Goal: Task Accomplishment & Management: Complete application form

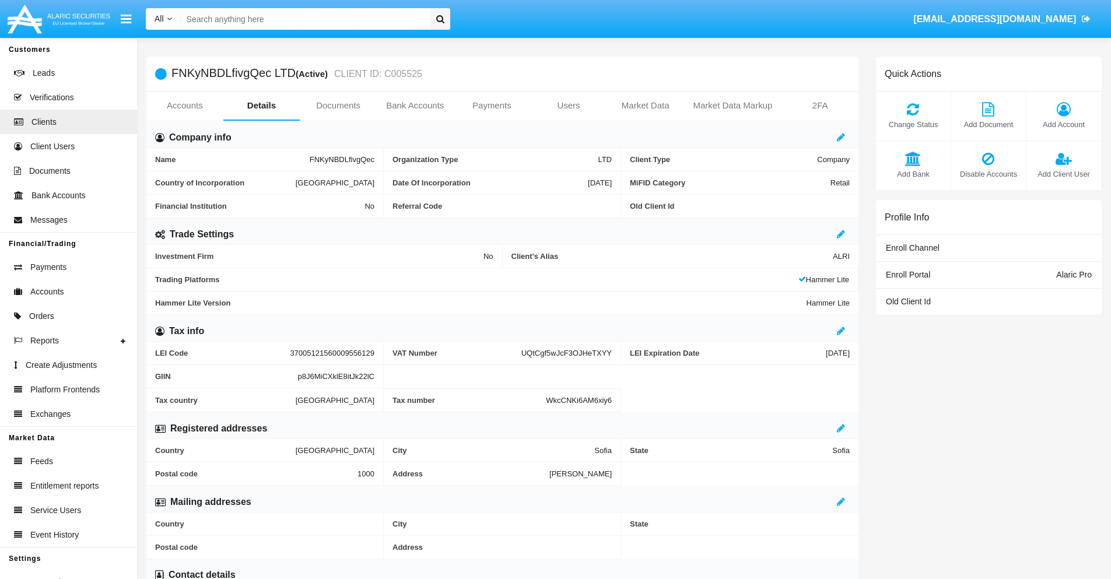
click at [415, 106] on link "Bank Accounts" at bounding box center [415, 106] width 77 height 28
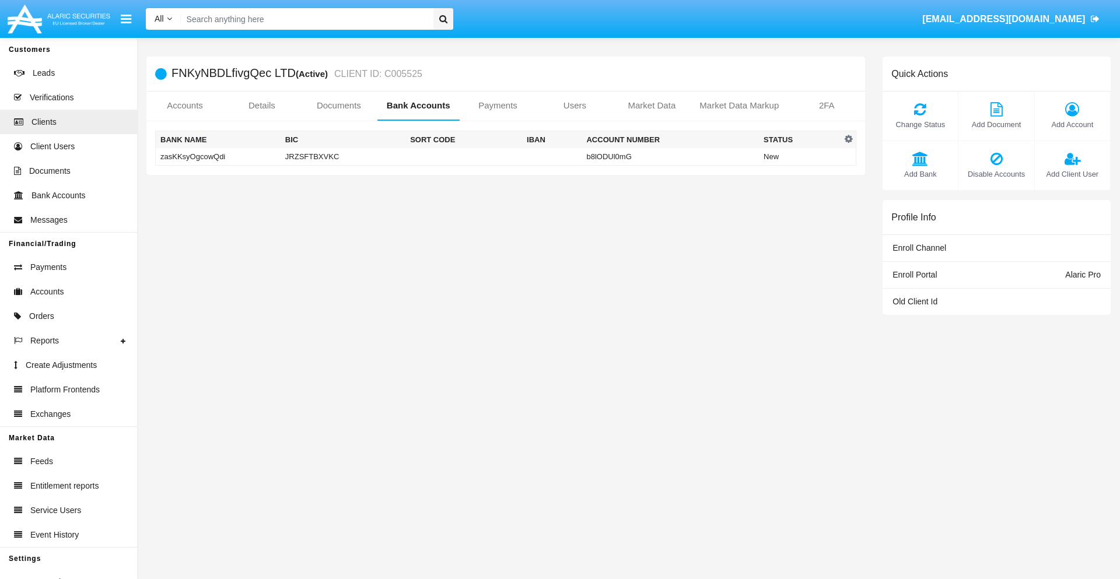
click at [218, 156] on td "zasKKsyOgcowQdi" at bounding box center [218, 157] width 125 height 18
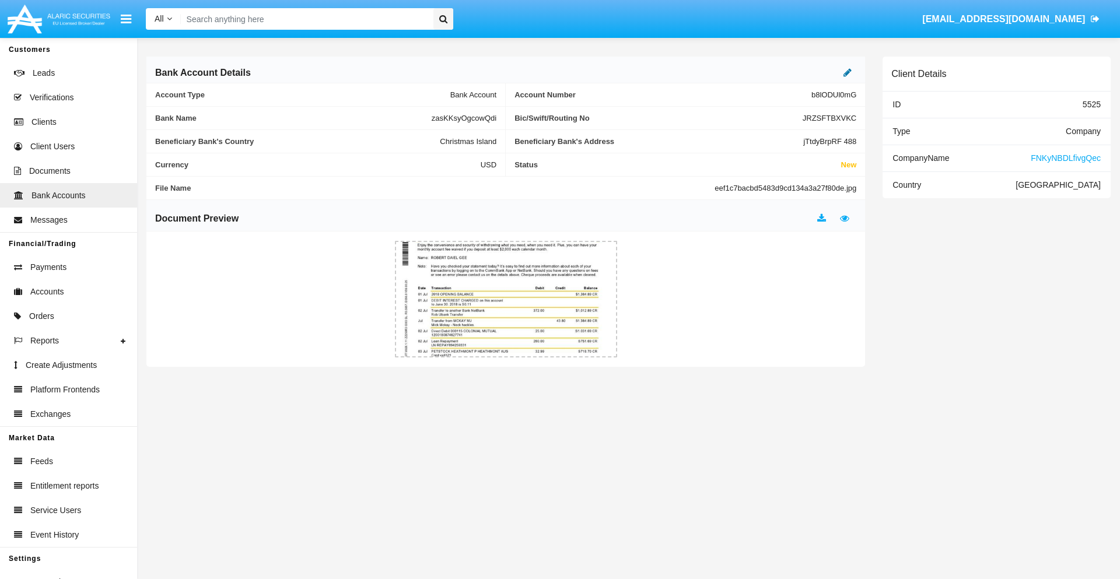
click at [848, 72] on icon at bounding box center [848, 72] width 8 height 9
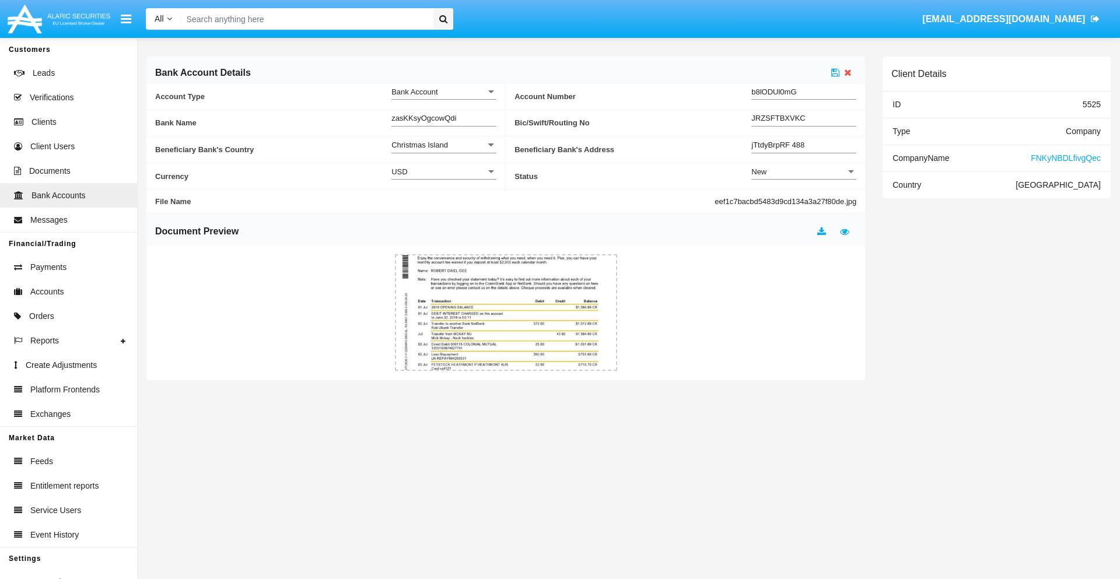
click at [804, 172] on div "New" at bounding box center [798, 172] width 95 height 10
click at [804, 201] on span "Active" at bounding box center [803, 201] width 105 height 23
click at [835, 72] on icon at bounding box center [835, 72] width 8 height 9
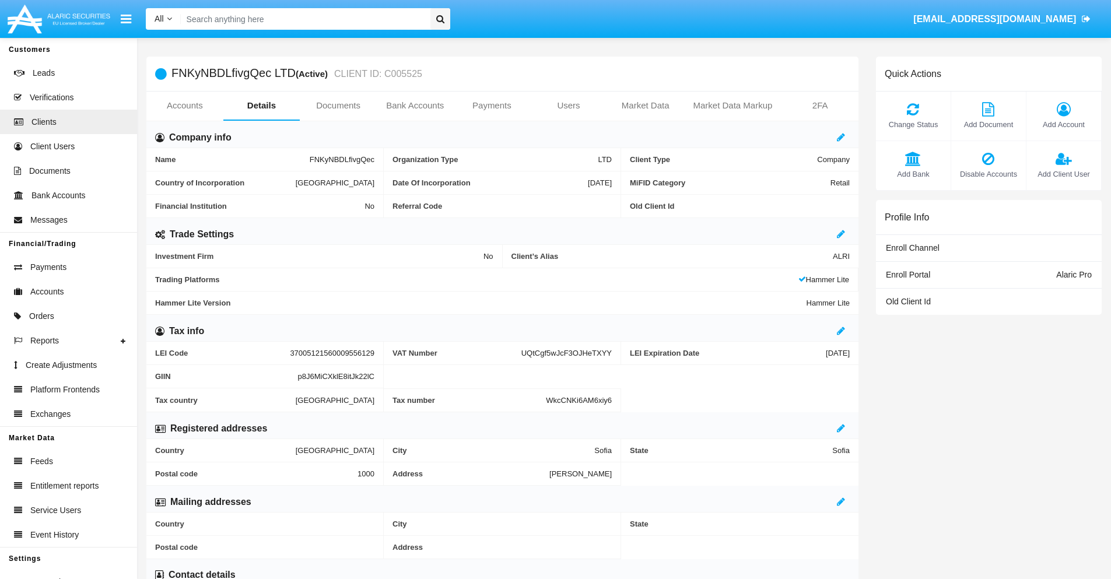
click at [415, 106] on link "Bank Accounts" at bounding box center [415, 106] width 77 height 28
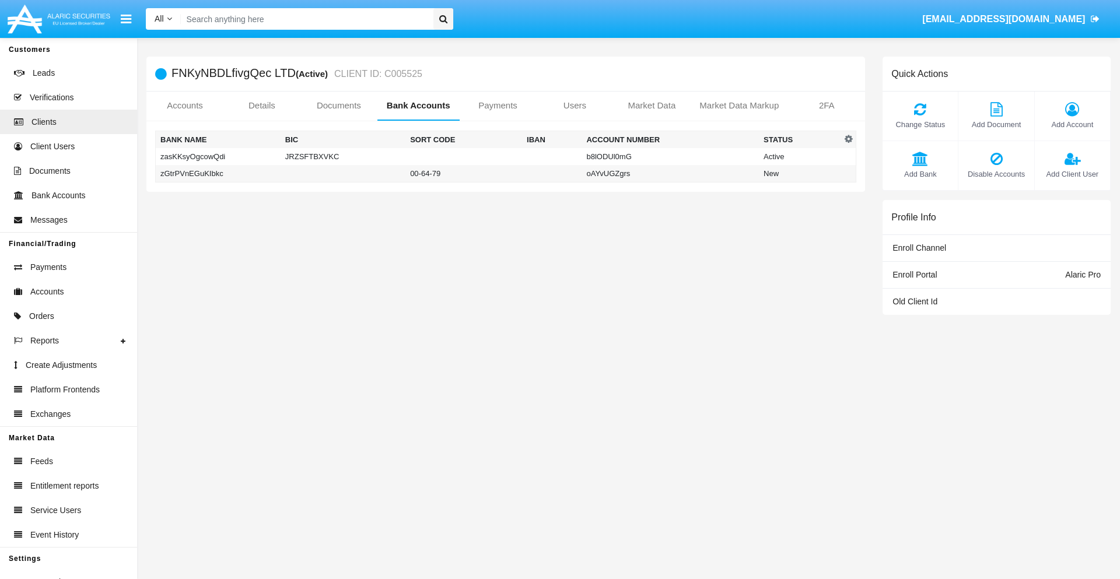
click at [218, 173] on td "zGtrPVnEGuKIbkc" at bounding box center [218, 174] width 125 height 18
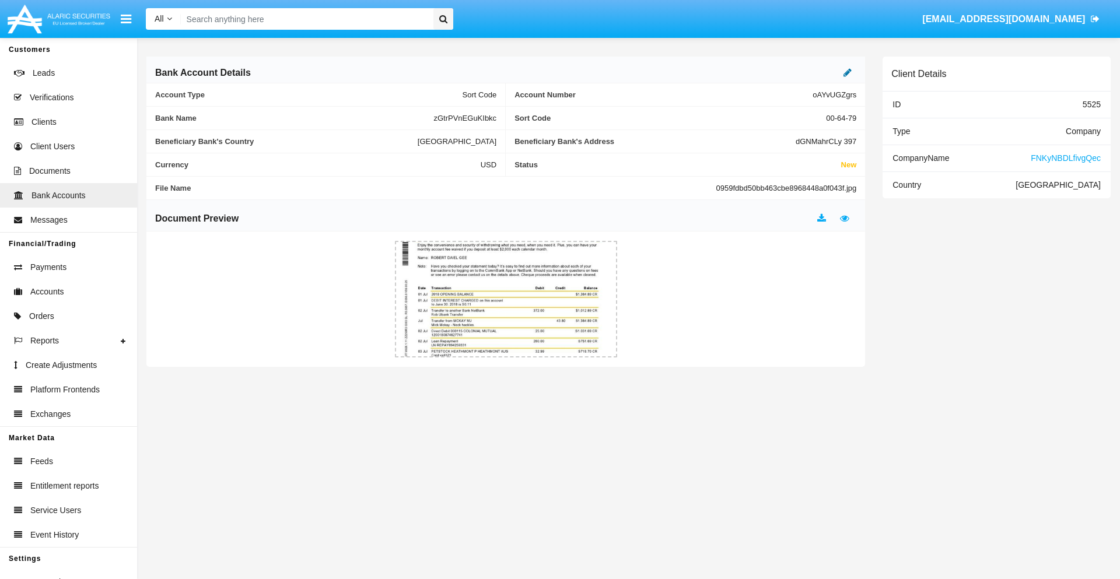
click at [848, 72] on icon at bounding box center [848, 72] width 8 height 9
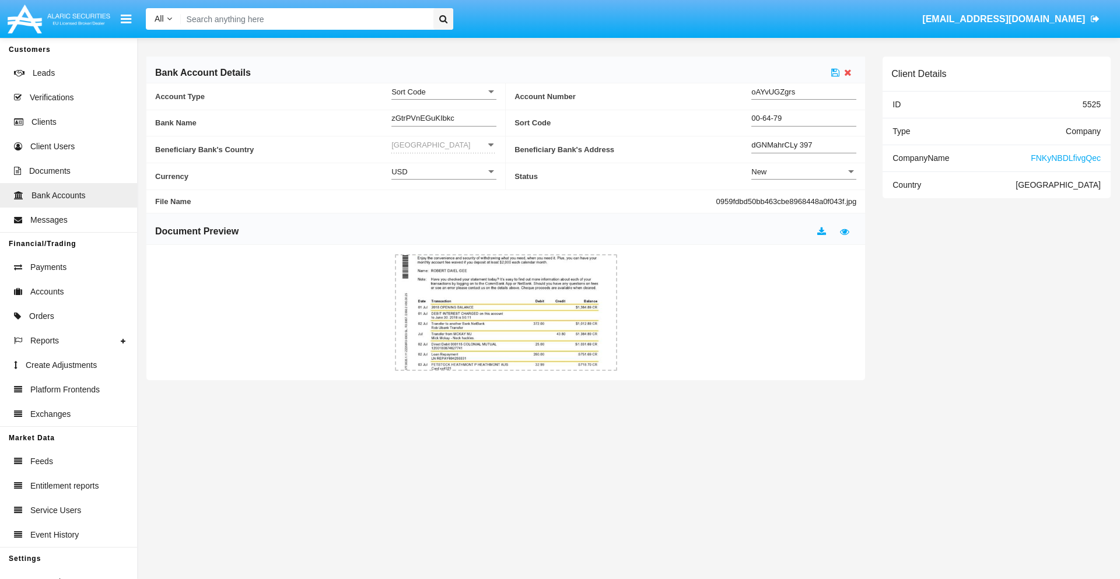
click at [804, 172] on div "New" at bounding box center [798, 172] width 95 height 10
click at [804, 201] on span "Active" at bounding box center [794, 201] width 86 height 23
click at [835, 72] on icon at bounding box center [835, 72] width 8 height 9
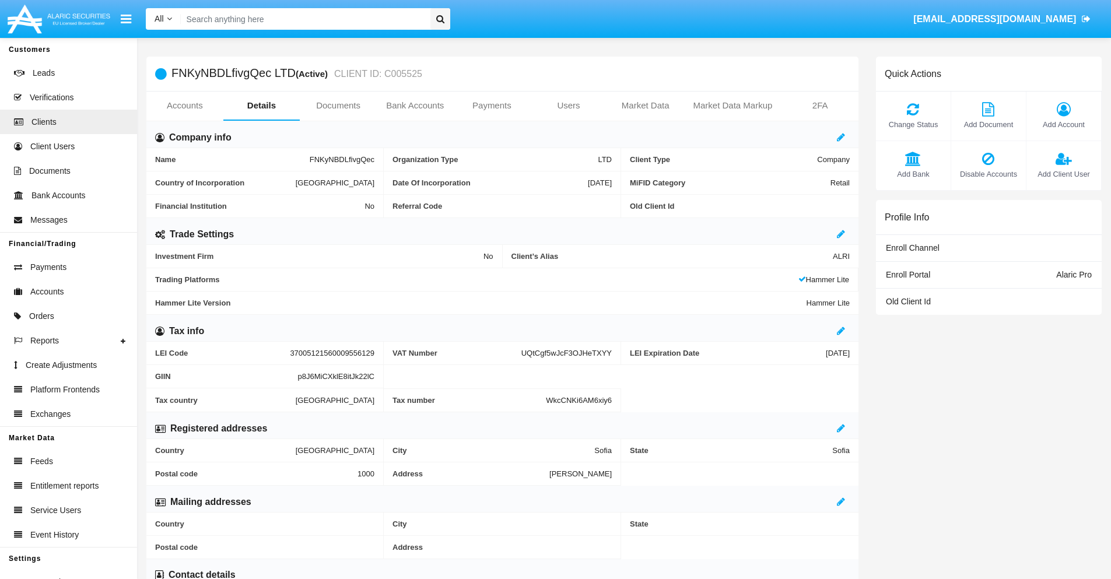
click at [913, 174] on span "Add Bank" at bounding box center [913, 174] width 63 height 11
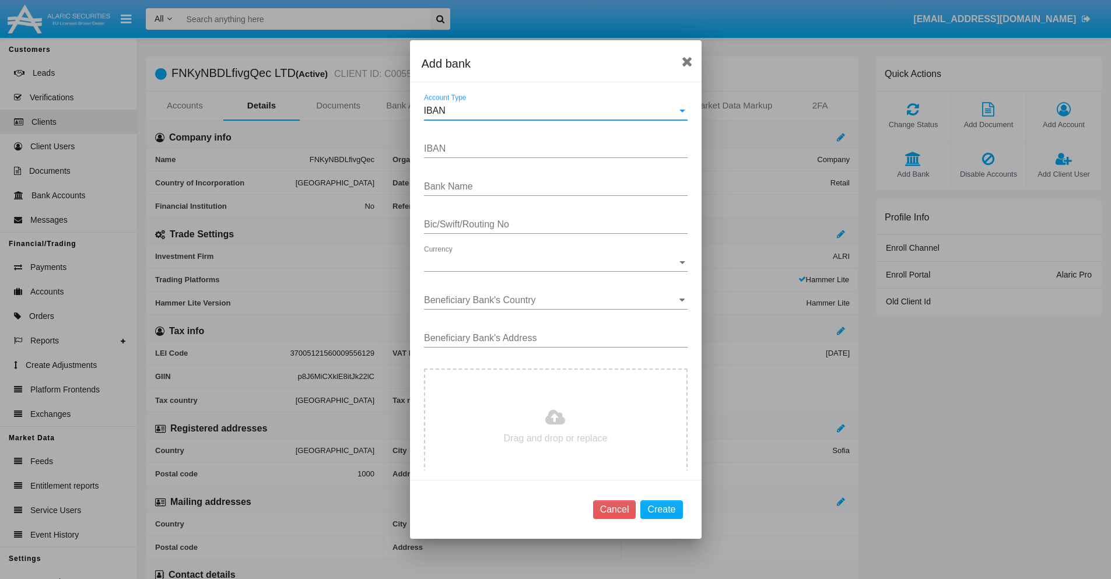
click at [551, 111] on div "IBAN" at bounding box center [550, 111] width 253 height 11
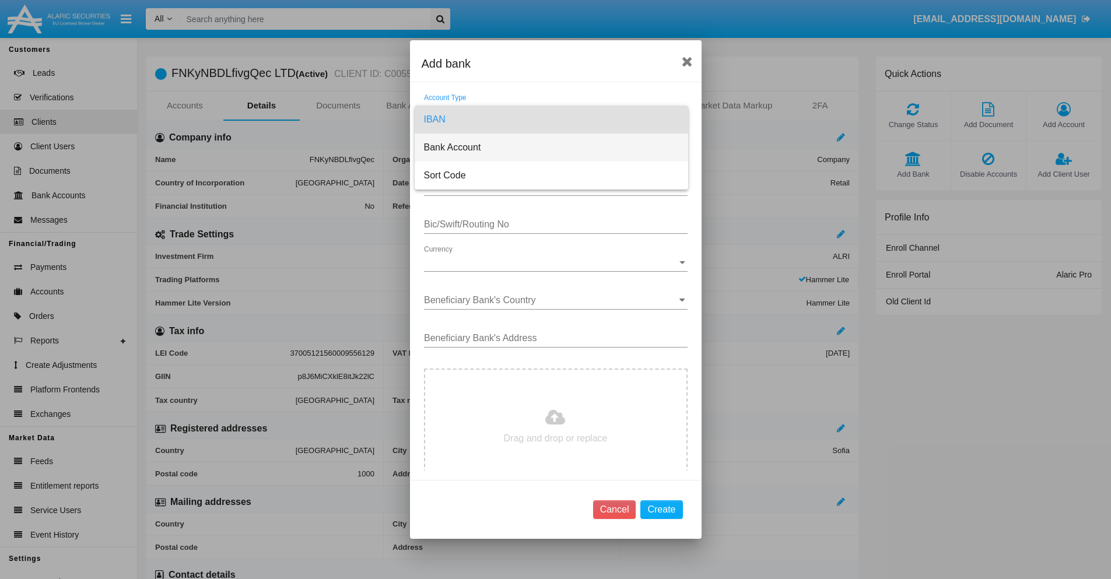
click at [551, 148] on span "Bank Account" at bounding box center [551, 148] width 255 height 28
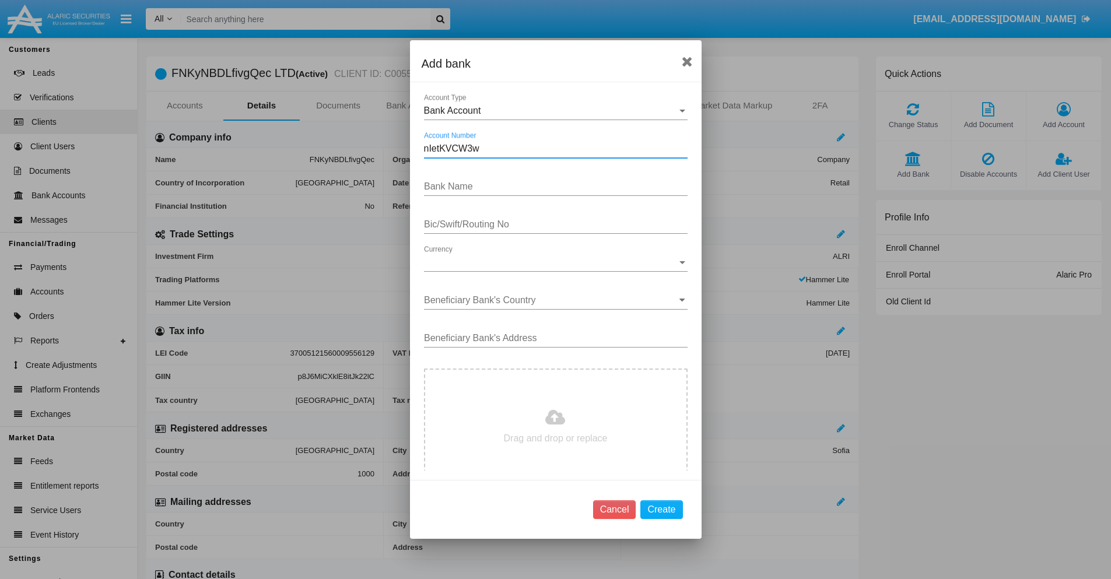
type input "nIetKVCW3w"
type input "OYHKVhYrwpTkIMn"
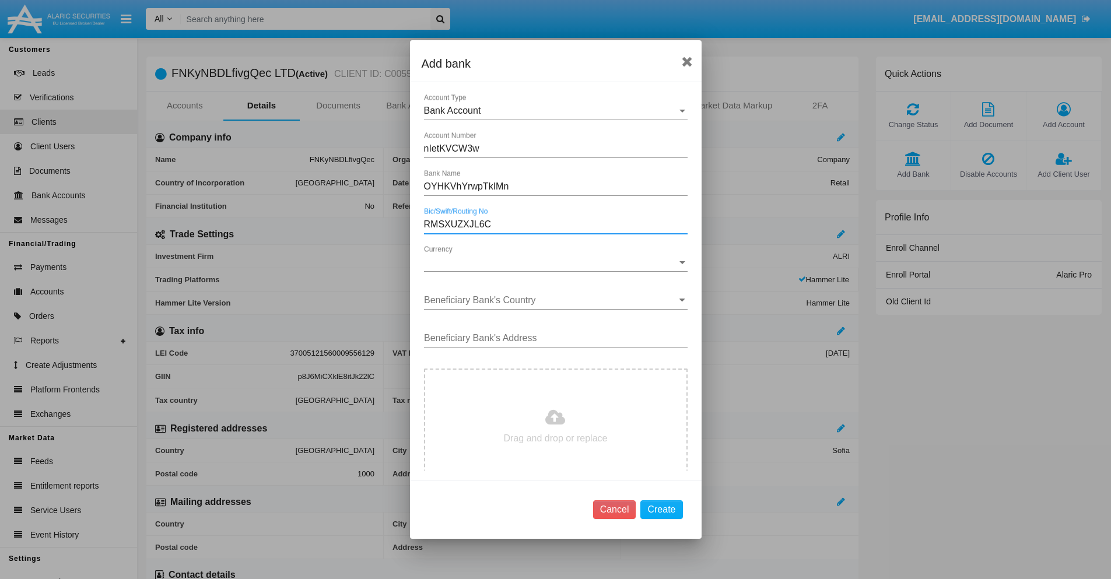
type input "RMSXUZXJL6C"
click at [551, 263] on span "Currency" at bounding box center [550, 262] width 253 height 11
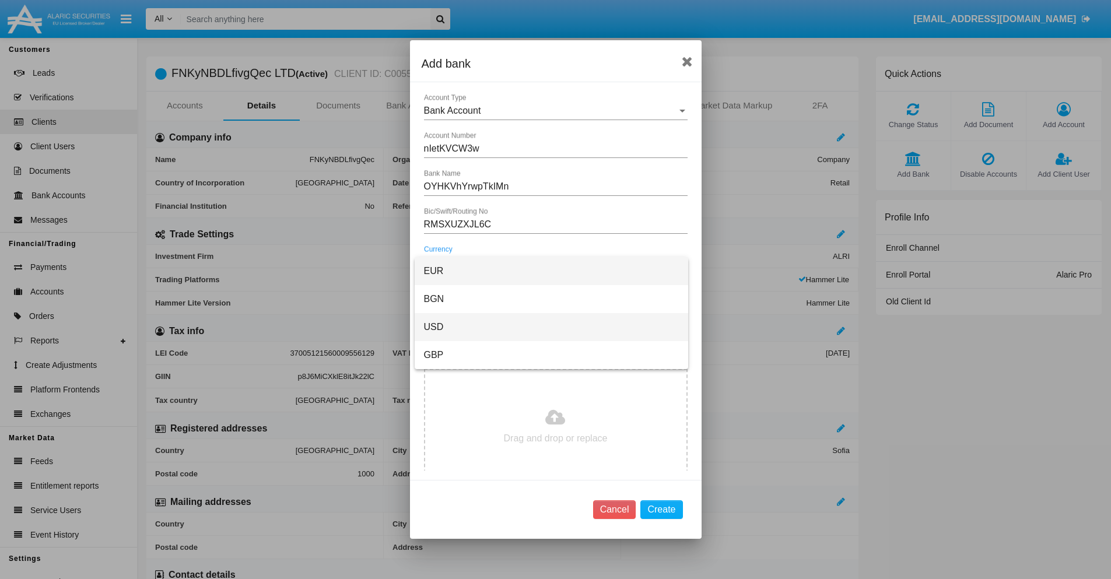
click at [551, 327] on span "USD" at bounding box center [551, 327] width 255 height 28
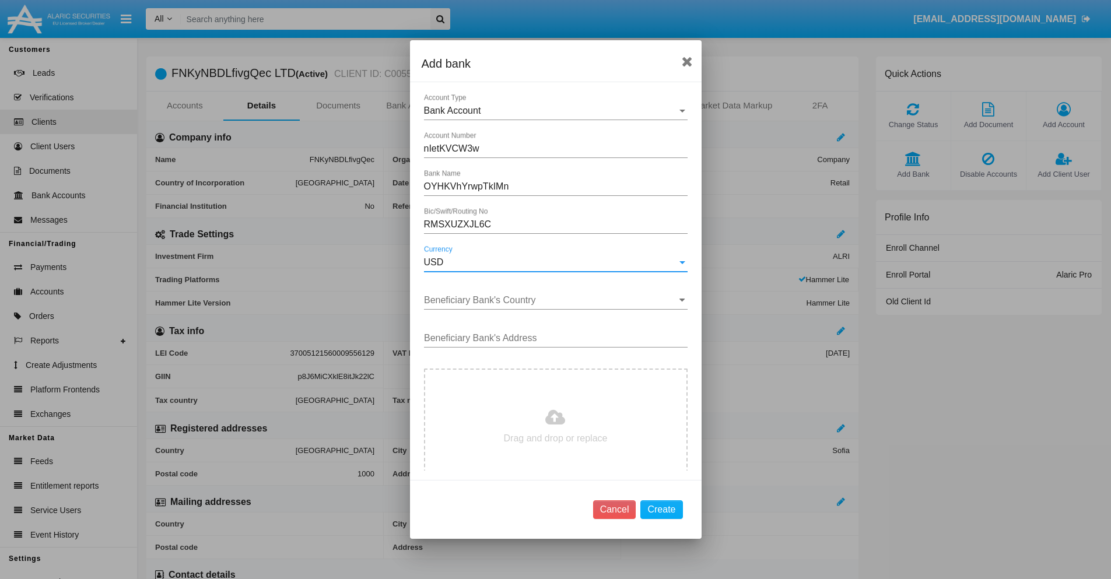
click at [551, 300] on input "Beneficiary Bank's Country" at bounding box center [556, 300] width 264 height 11
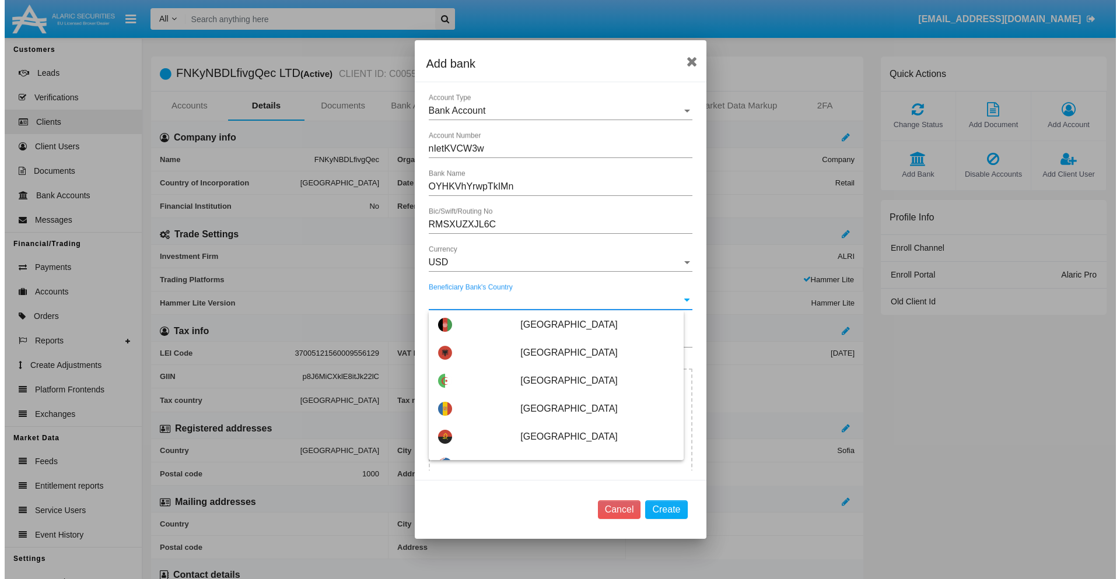
scroll to position [2735, 0]
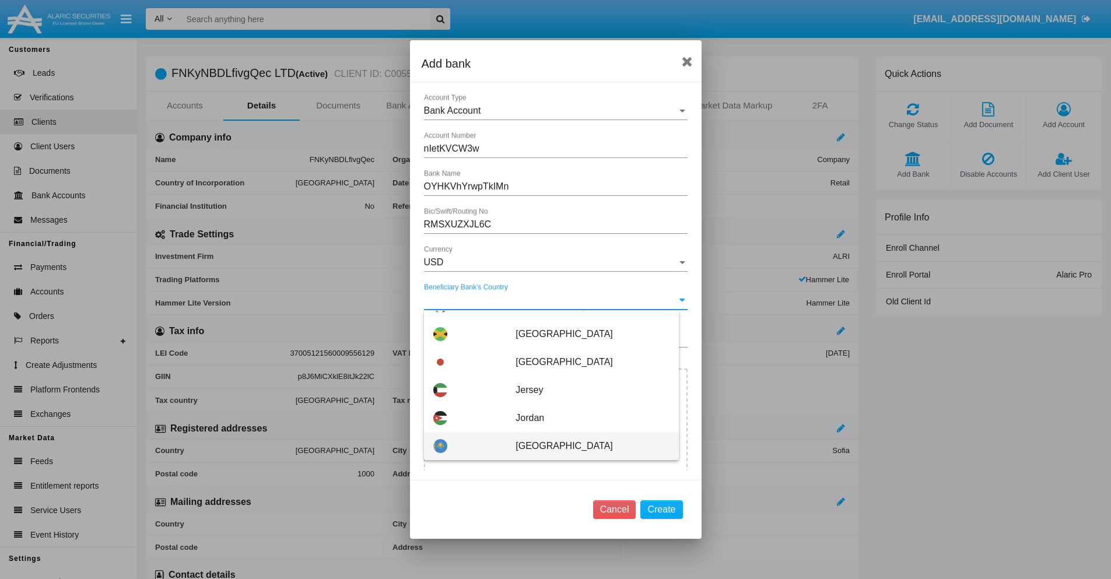
click at [586, 446] on span "Kazakhstan" at bounding box center [592, 446] width 153 height 28
type input "Kazakhstan"
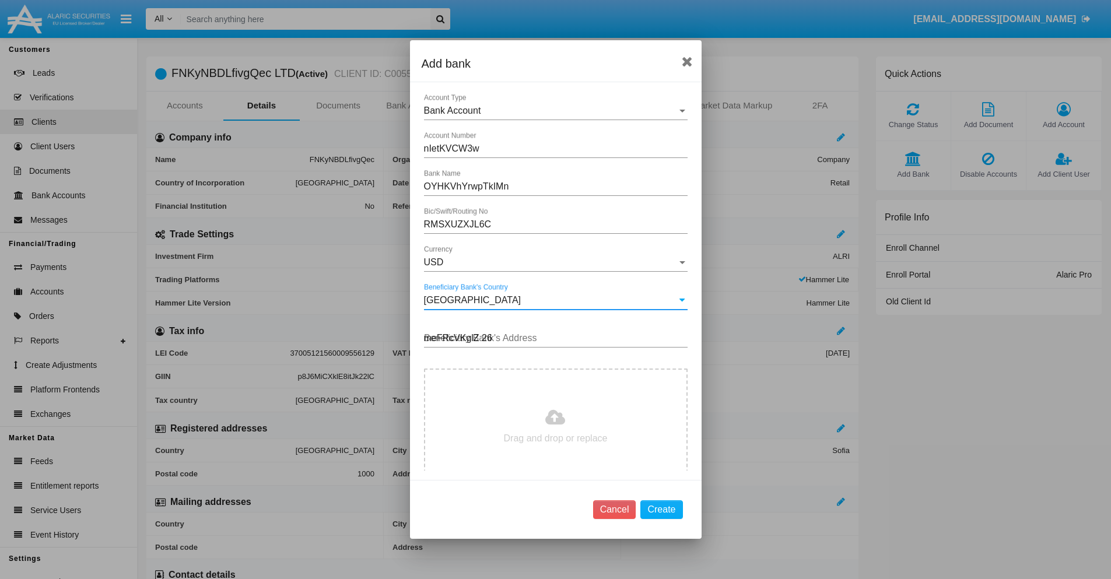
type input "meFRcVKglZ 263"
type input "C:\fakepath\bank-statement.png"
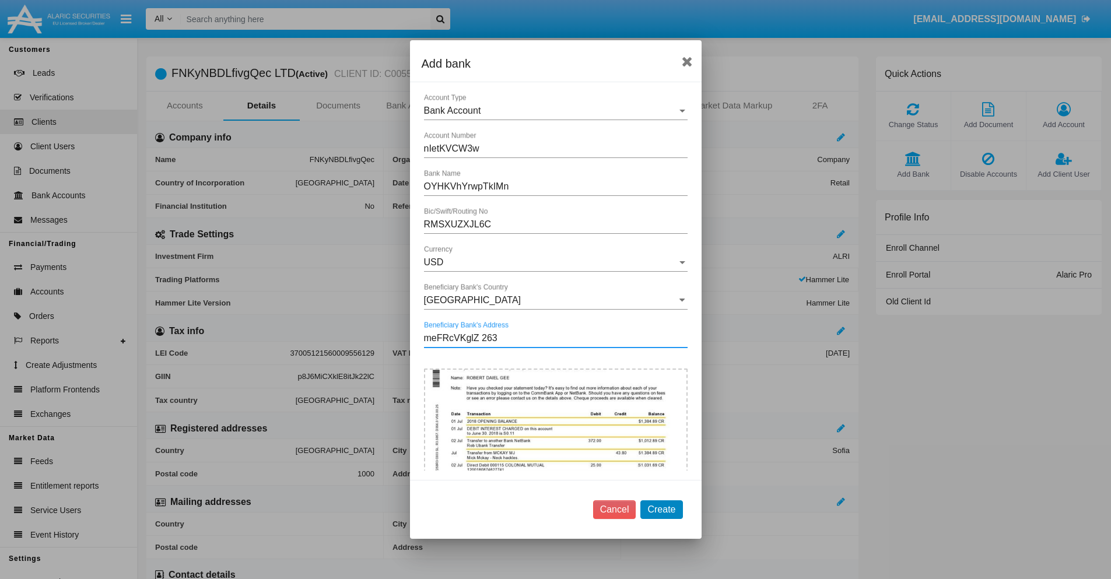
click at [662, 509] on button "Create" at bounding box center [662, 510] width 42 height 19
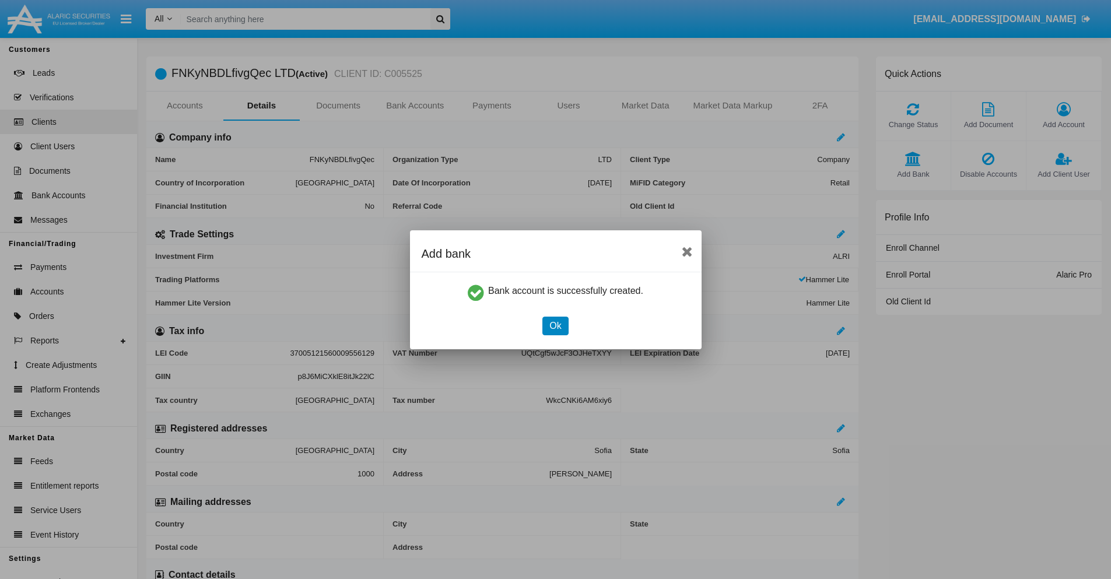
click at [555, 326] on button "Ok" at bounding box center [556, 326] width 26 height 19
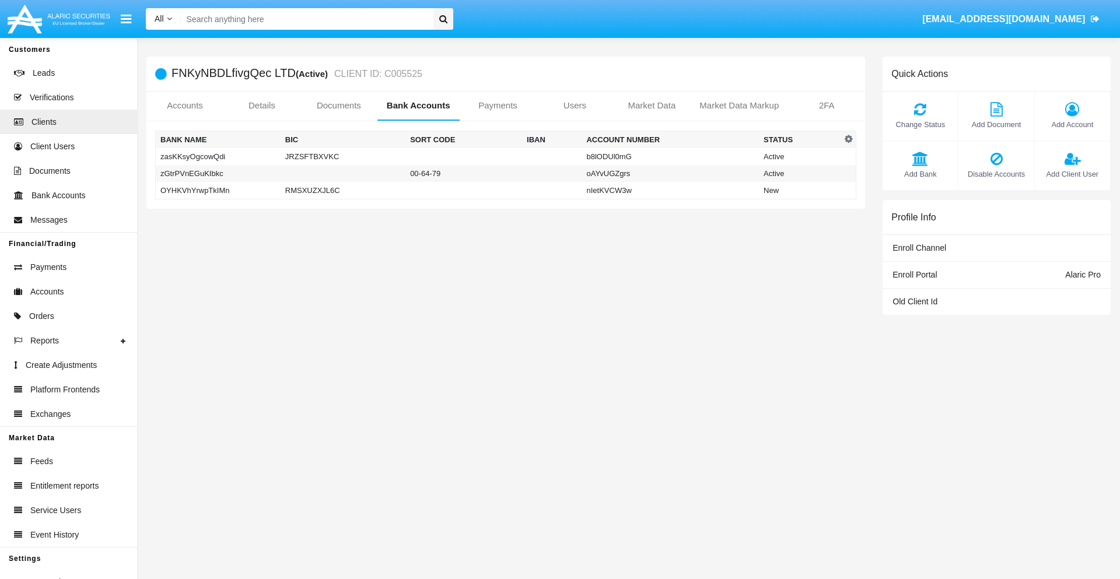
click at [218, 190] on td "OYHKVhYrwpTkIMn" at bounding box center [218, 191] width 125 height 18
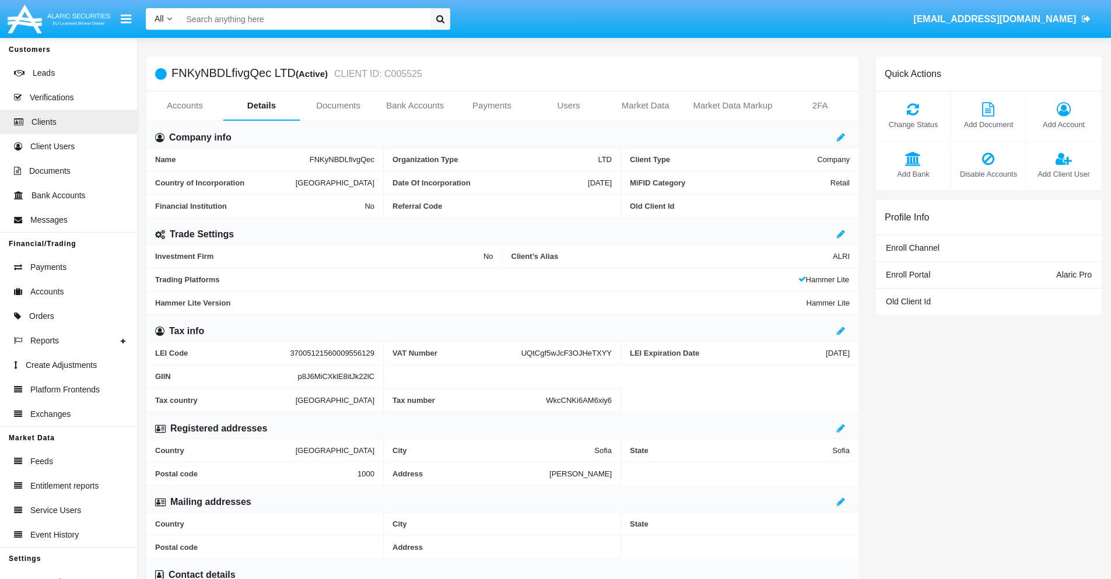
click at [913, 174] on span "Add Bank" at bounding box center [913, 174] width 63 height 11
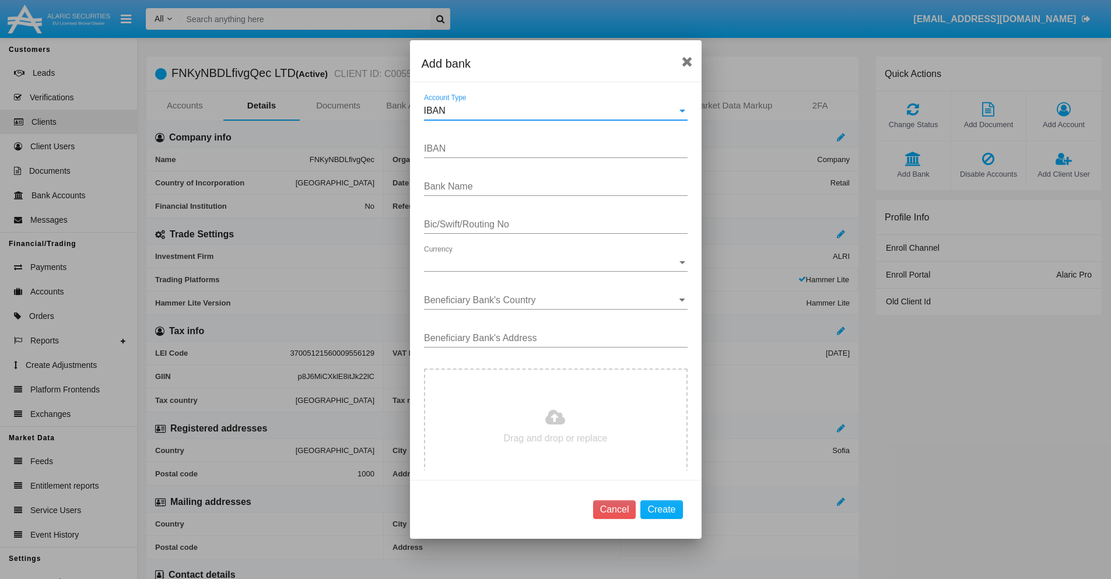
click at [551, 111] on div "IBAN" at bounding box center [550, 111] width 253 height 11
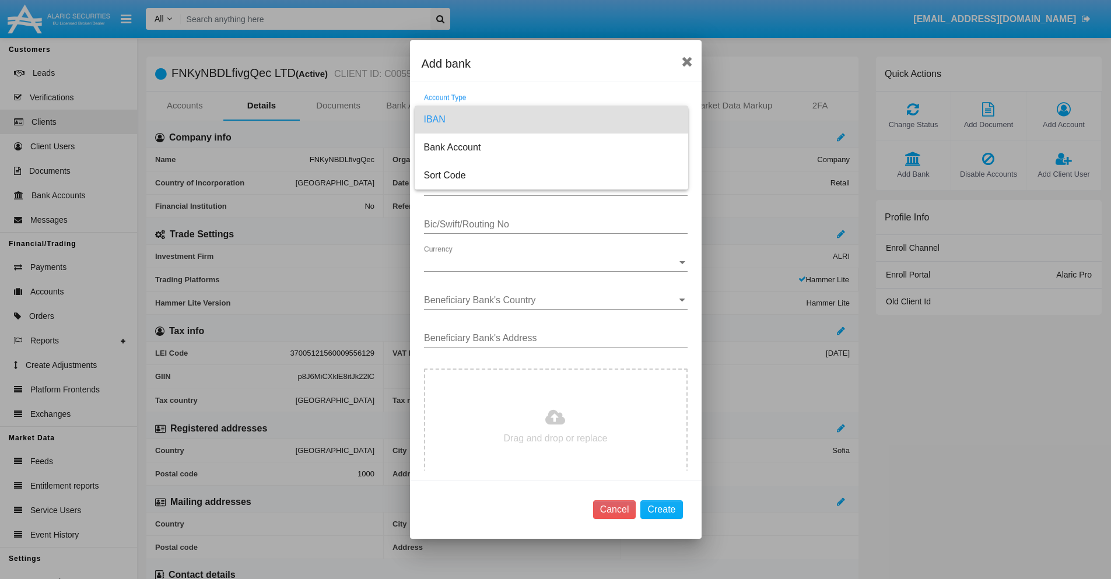
click at [551, 120] on span "IBAN" at bounding box center [551, 120] width 255 height 28
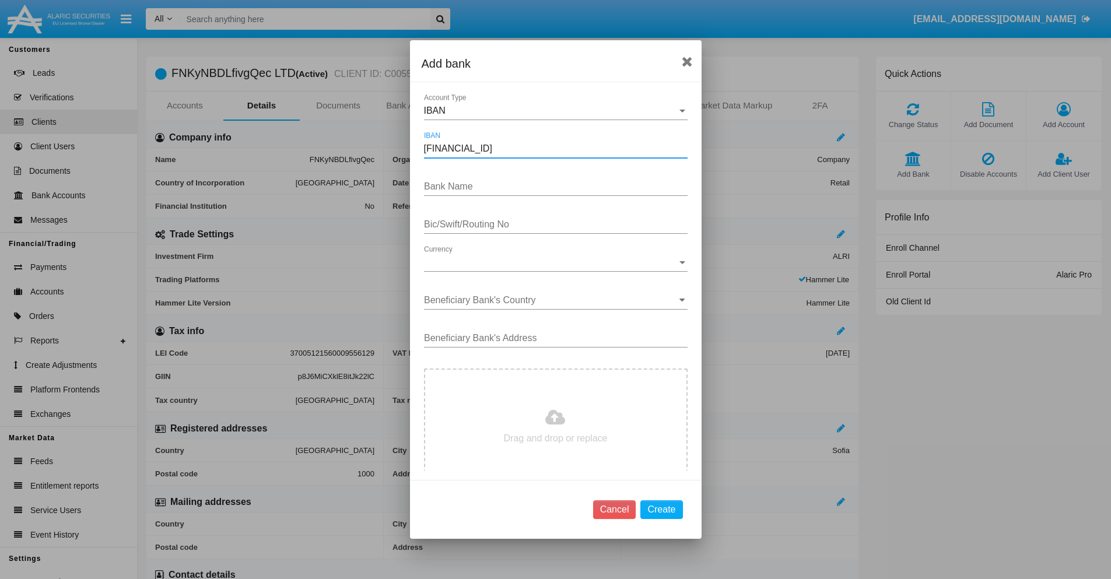
type input "[FINANCIAL_ID]"
type input "ISpPyWIHHkDAnMG"
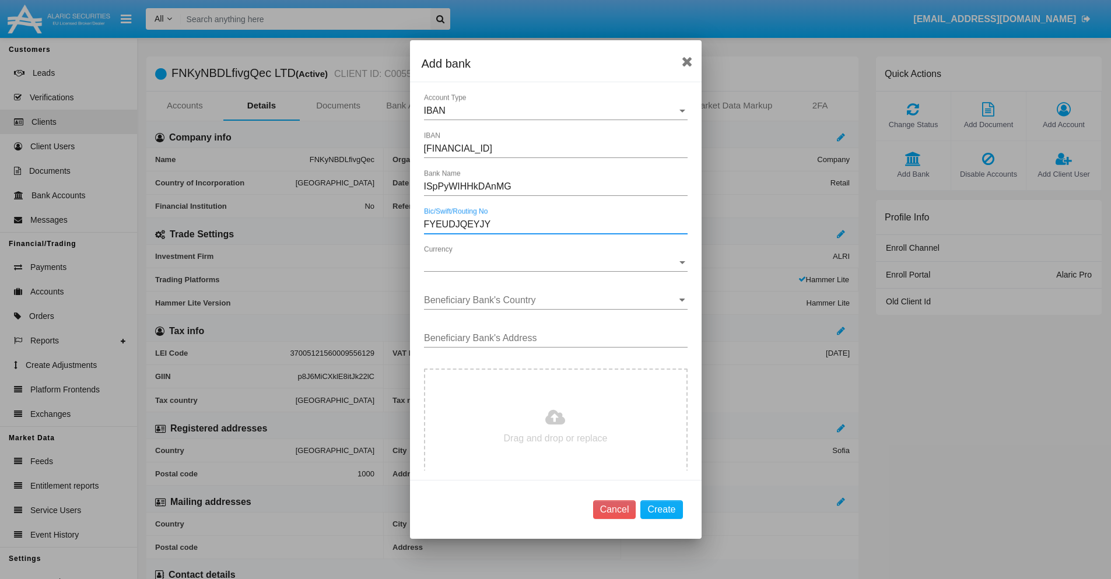
type input "FYEUDJQEYJY"
click at [551, 263] on span "Currency" at bounding box center [550, 262] width 253 height 11
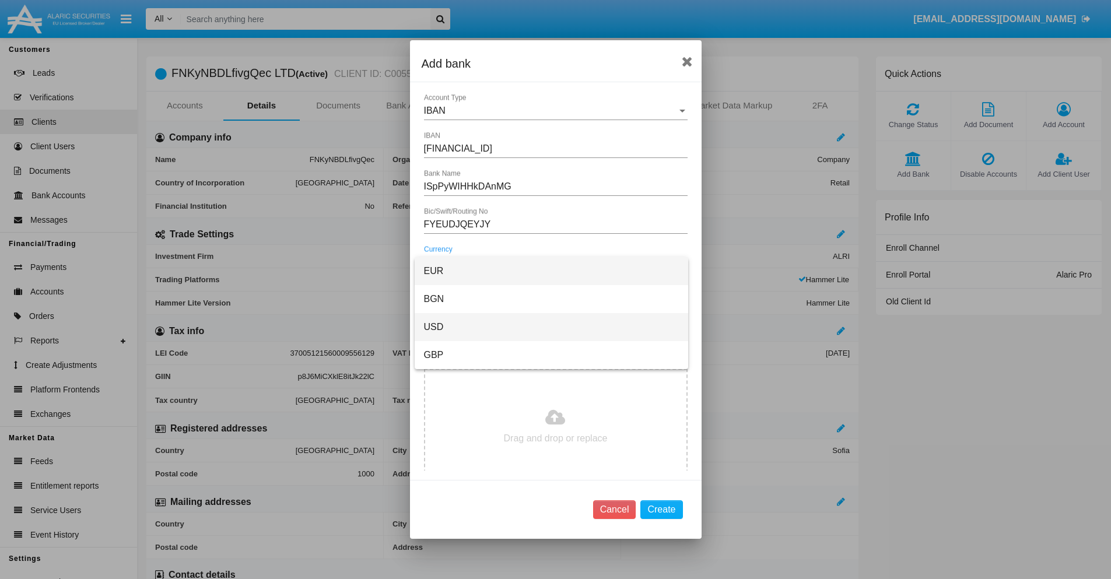
click at [551, 327] on span "USD" at bounding box center [551, 327] width 255 height 28
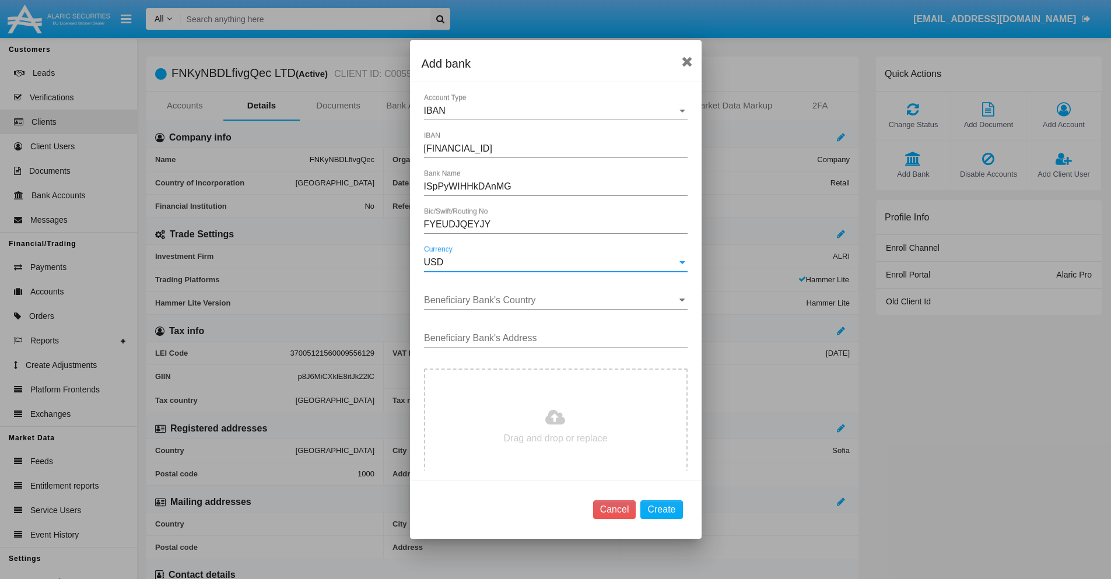
click at [551, 300] on input "Beneficiary Bank's Country" at bounding box center [556, 300] width 264 height 11
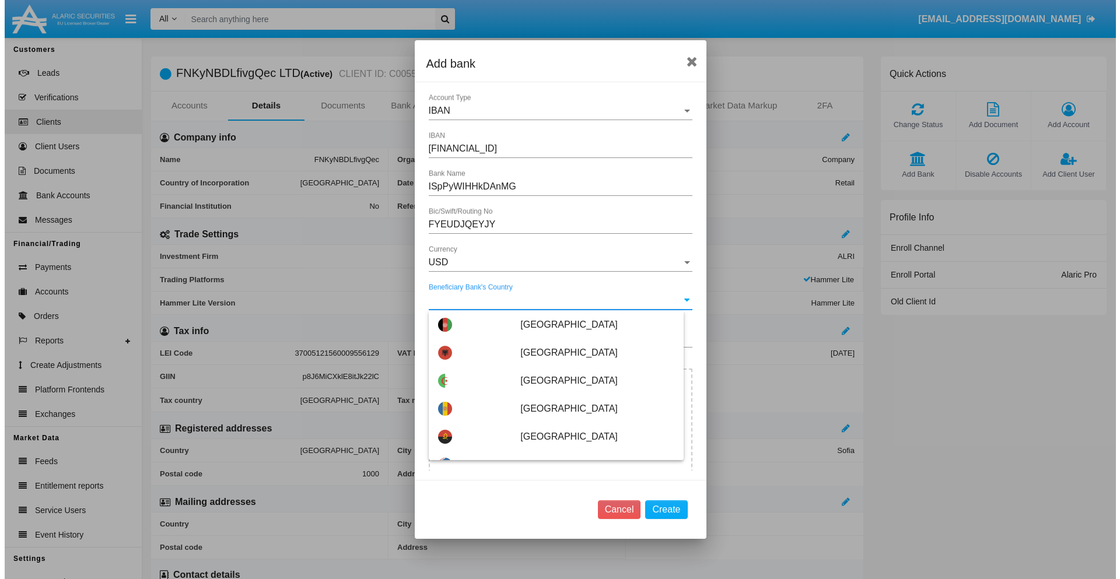
scroll to position [1839, 0]
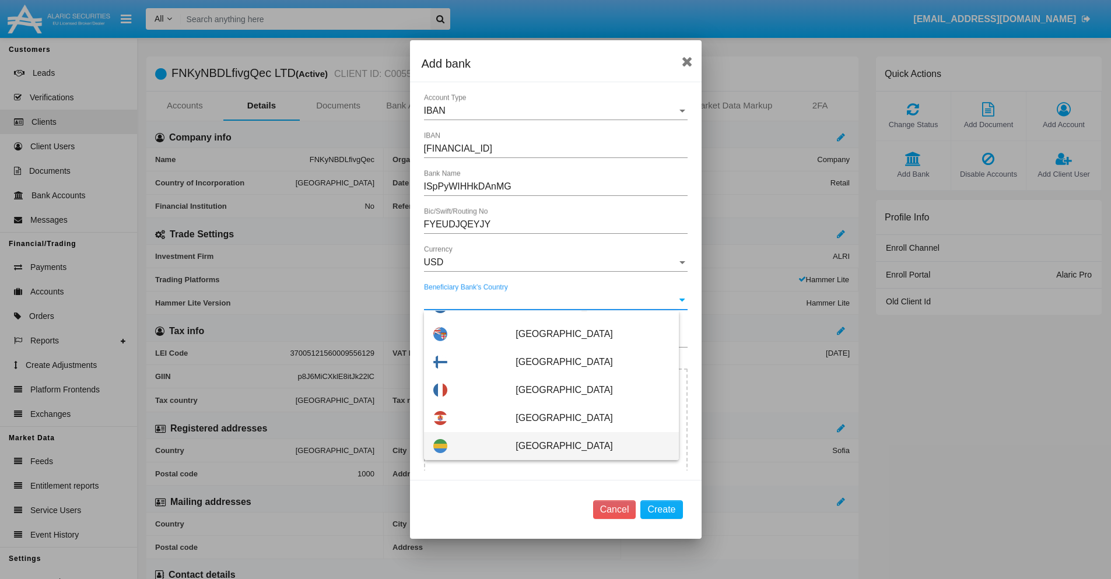
click at [586, 446] on span "Gabon" at bounding box center [592, 446] width 153 height 28
type input "Gabon"
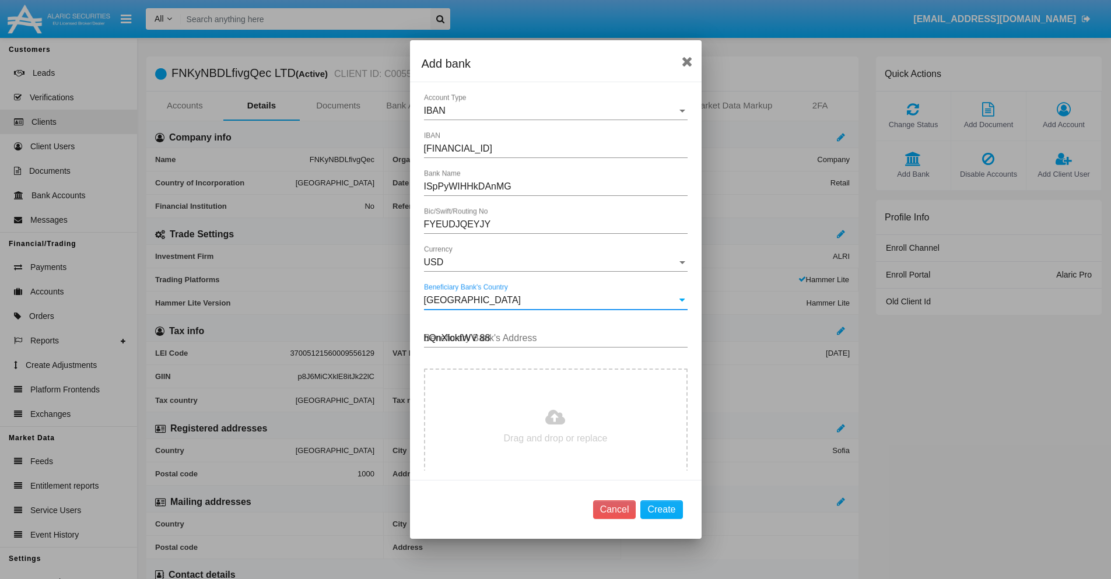
type input "hQnXlokfWV 884"
type input "C:\fakepath\bank-statement.png"
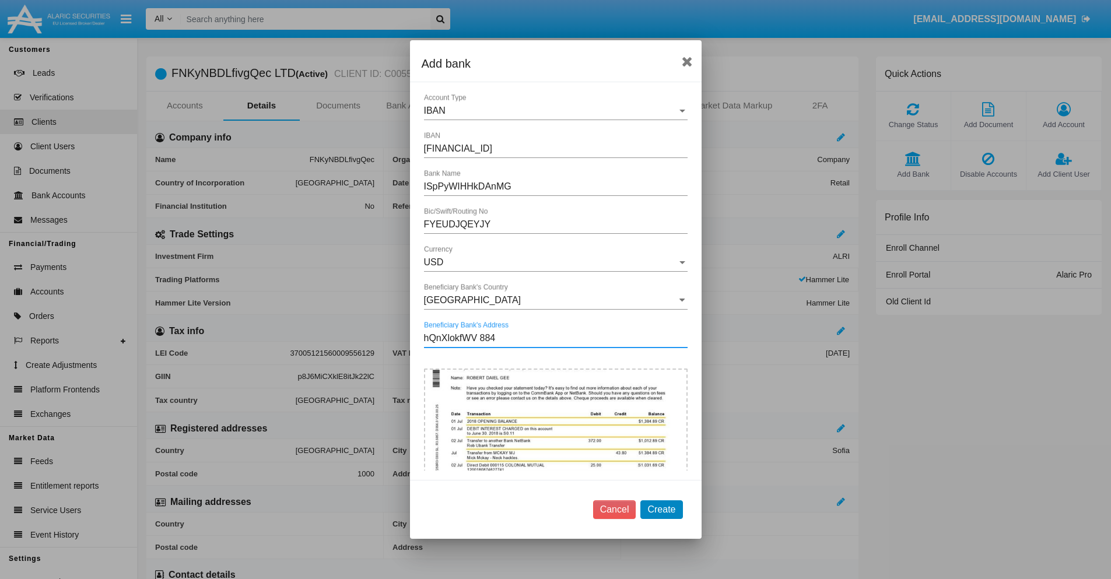
click at [662, 509] on button "Create" at bounding box center [662, 510] width 42 height 19
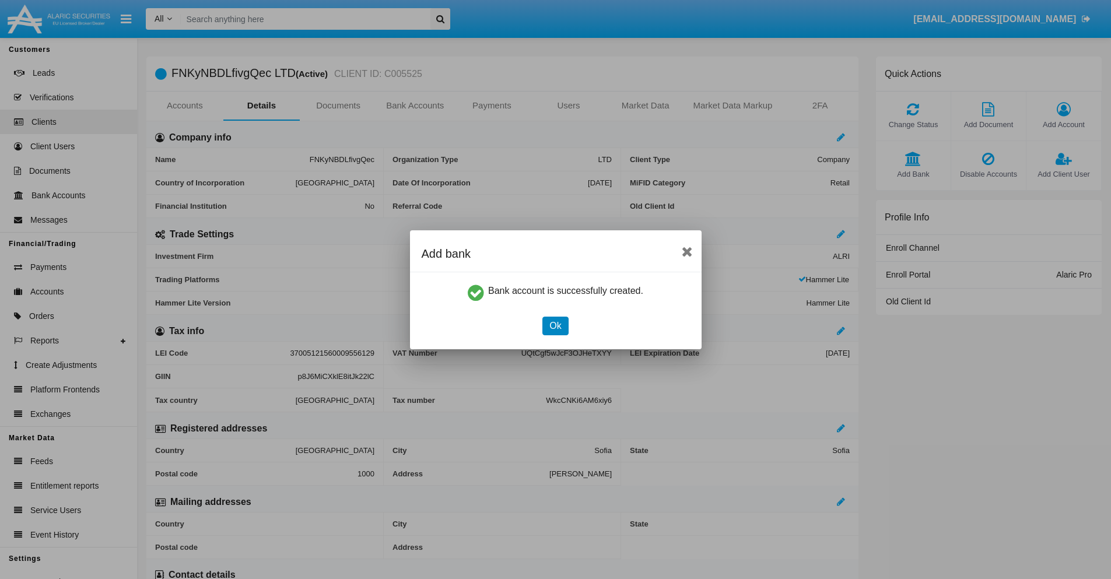
click at [555, 326] on button "Ok" at bounding box center [556, 326] width 26 height 19
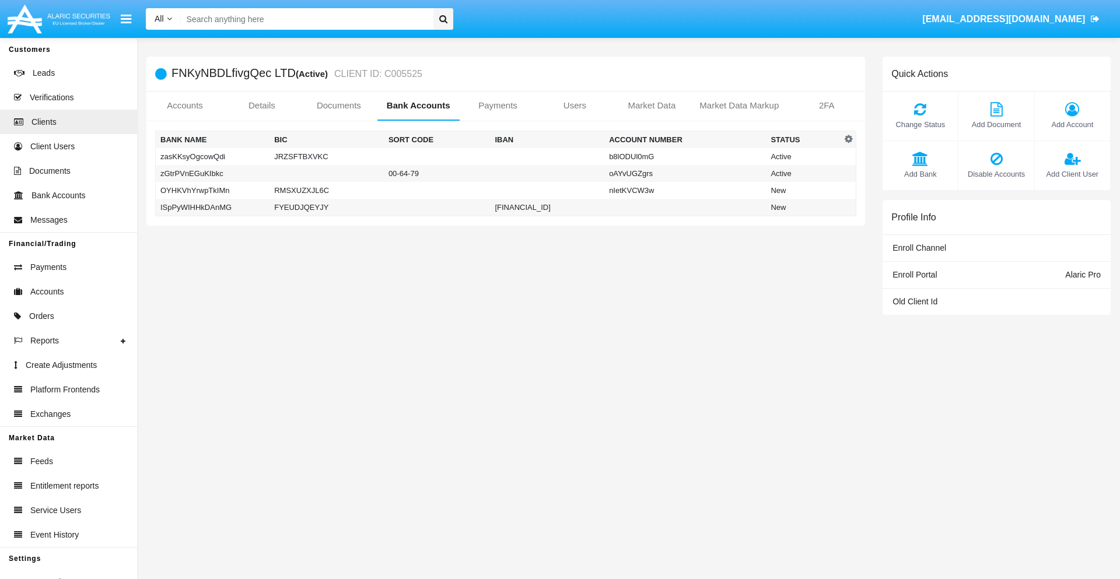
click at [212, 207] on td "ISpPyWIHHkDAnMG" at bounding box center [213, 208] width 114 height 18
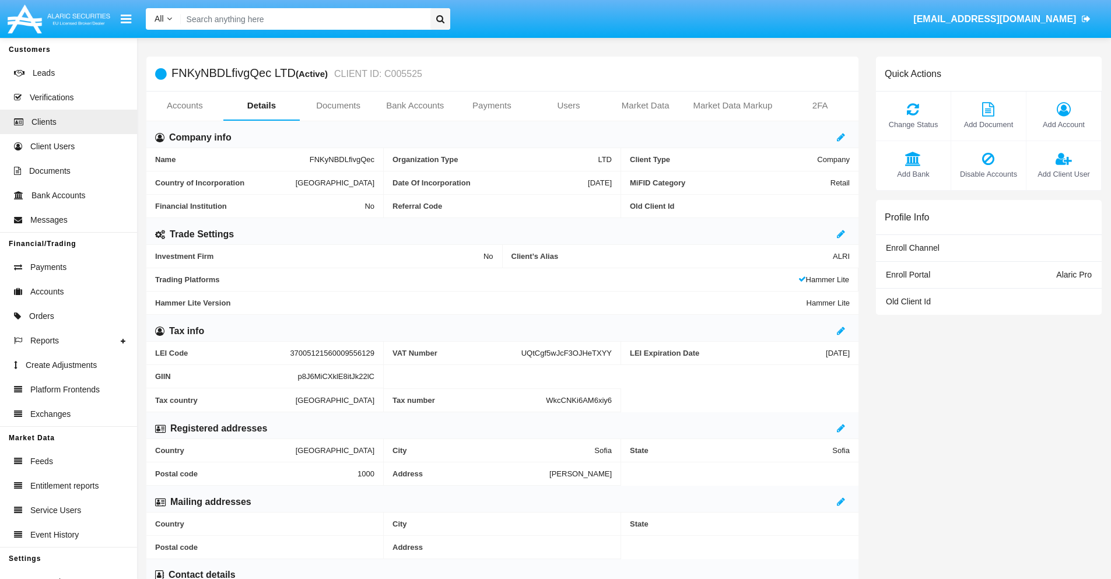
click at [913, 174] on span "Add Bank" at bounding box center [913, 174] width 63 height 11
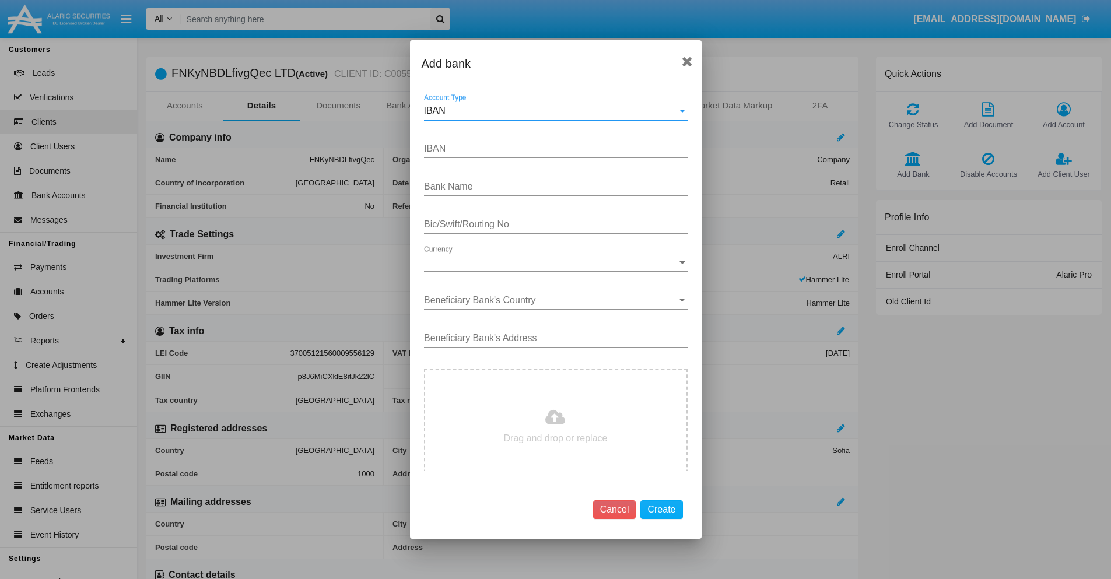
click at [551, 111] on div "IBAN" at bounding box center [550, 111] width 253 height 11
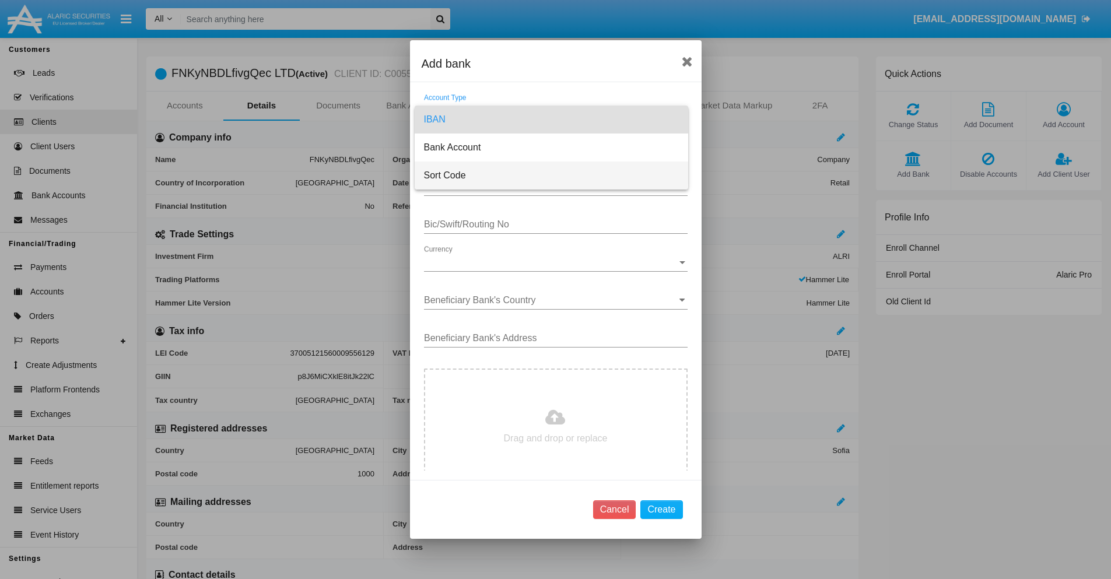
click at [551, 176] on span "Sort Code" at bounding box center [551, 176] width 255 height 28
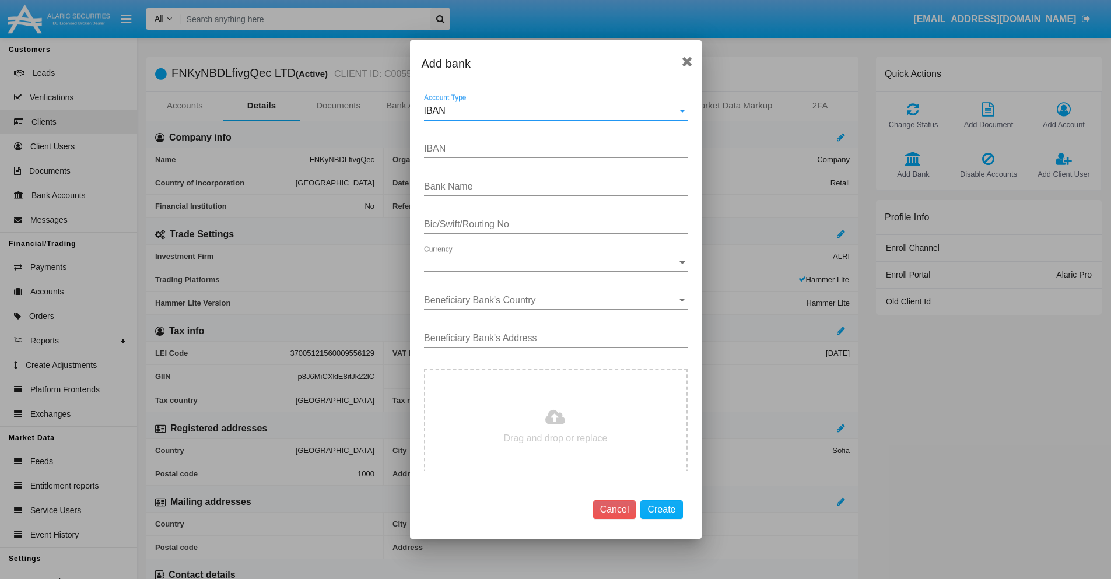
type input "[GEOGRAPHIC_DATA]"
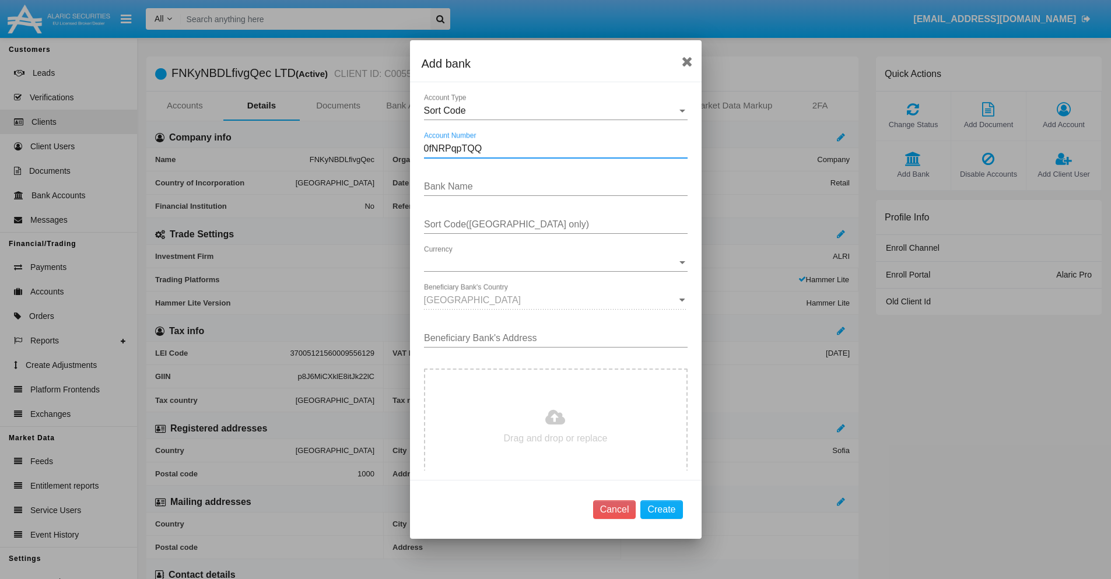
type input "0fNRPqpTQQ"
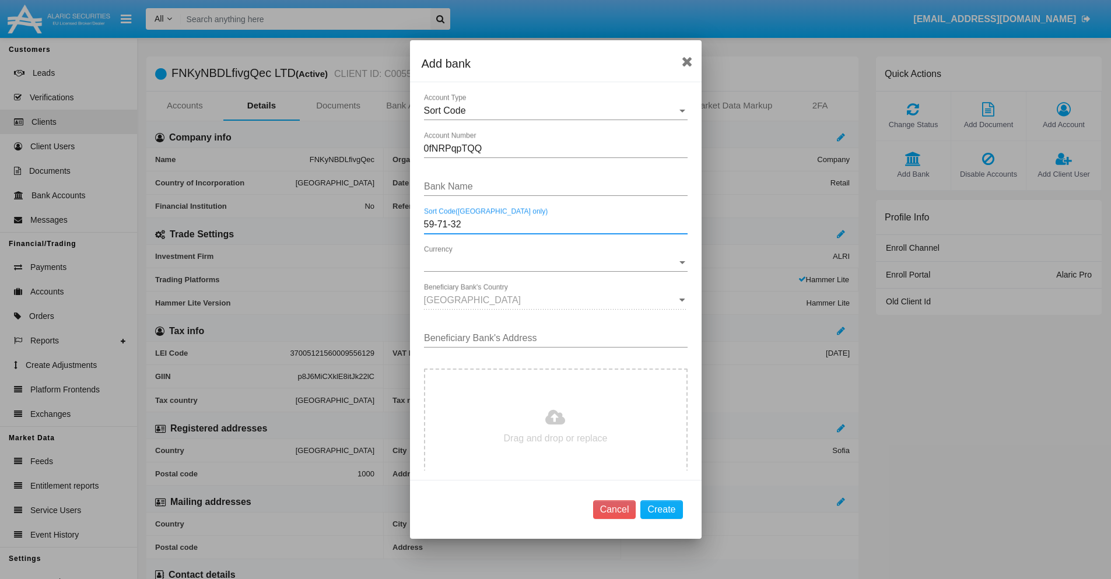
type input "59-71-32"
type input "zetaSforIqHtPPs"
click at [551, 263] on span "Currency" at bounding box center [550, 262] width 253 height 11
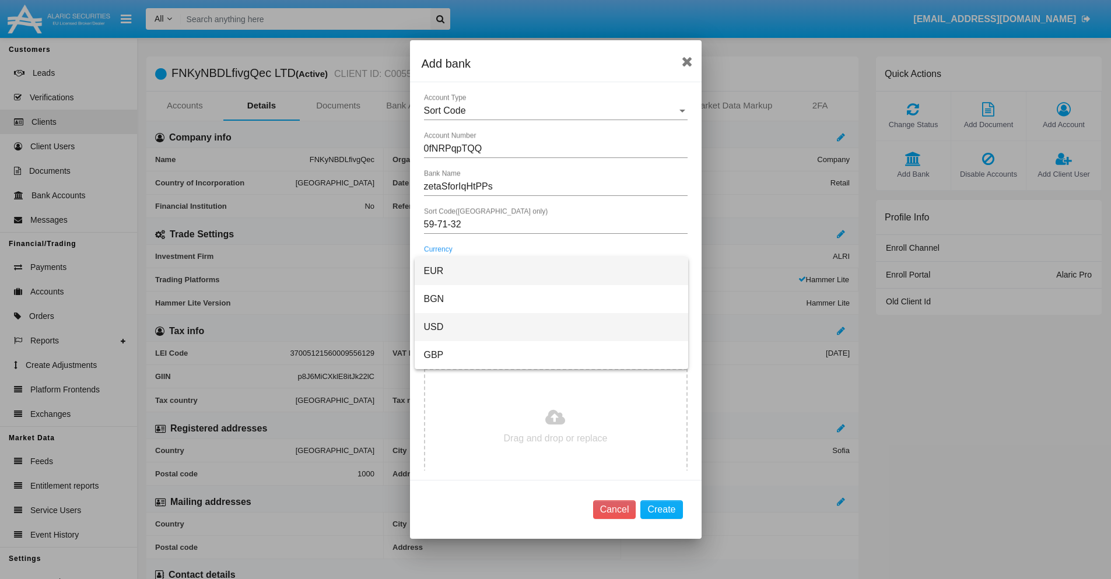
click at [551, 327] on span "USD" at bounding box center [551, 327] width 255 height 28
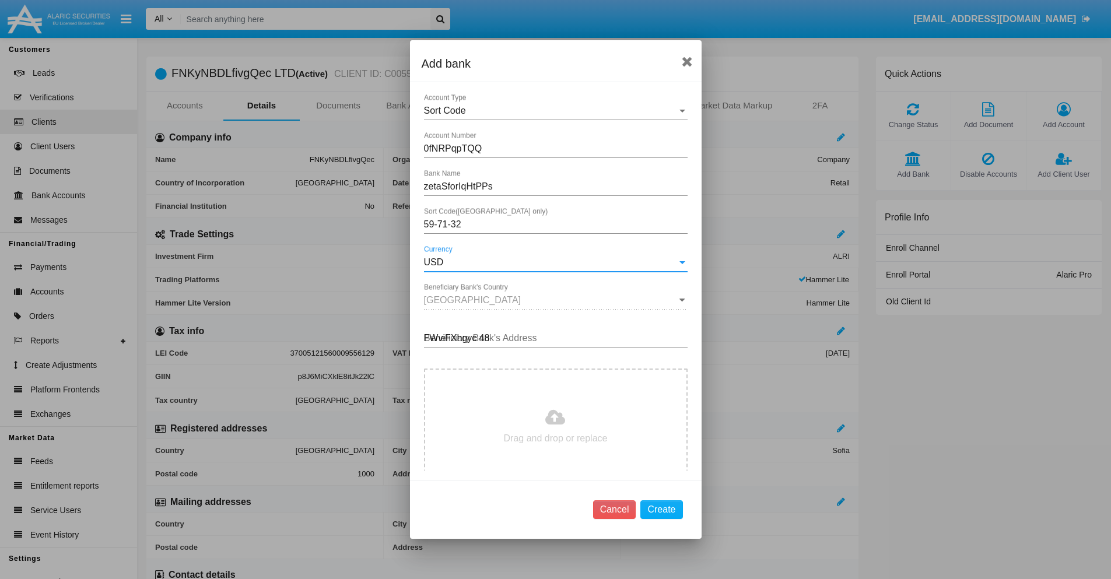
type input "FWviFXhgyc 482"
type input "C:\fakepath\bank-statement.png"
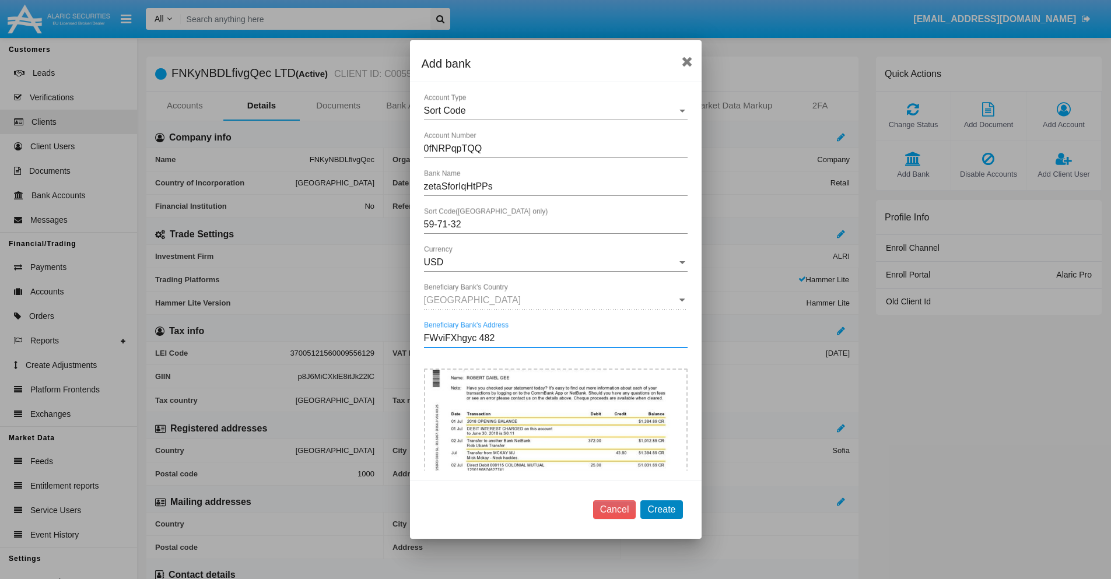
click at [662, 509] on button "Create" at bounding box center [662, 510] width 42 height 19
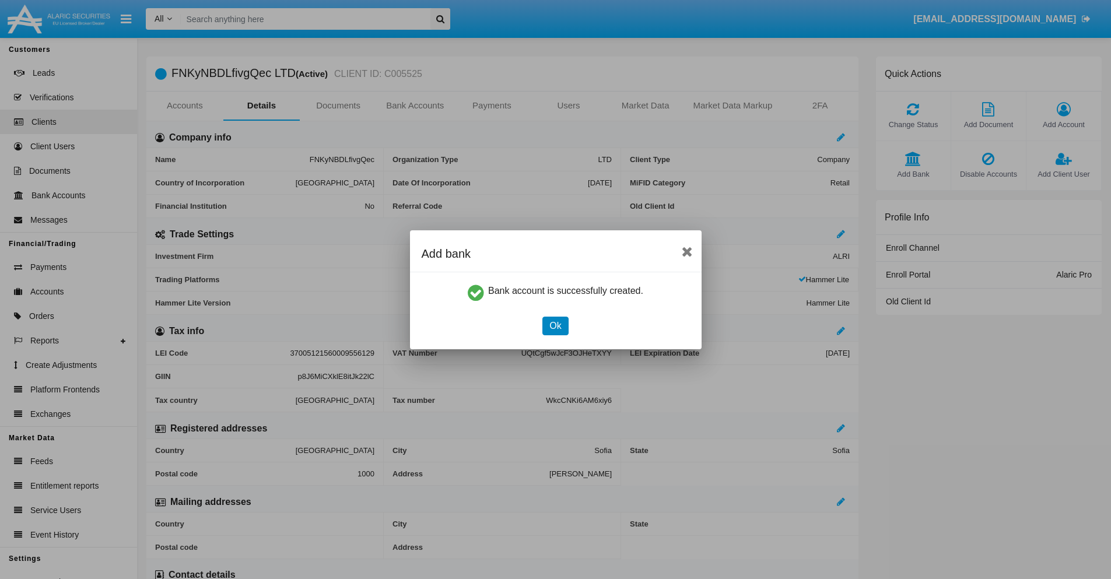
click at [555, 326] on button "Ok" at bounding box center [556, 326] width 26 height 19
